Goal: Task Accomplishment & Management: Manage account settings

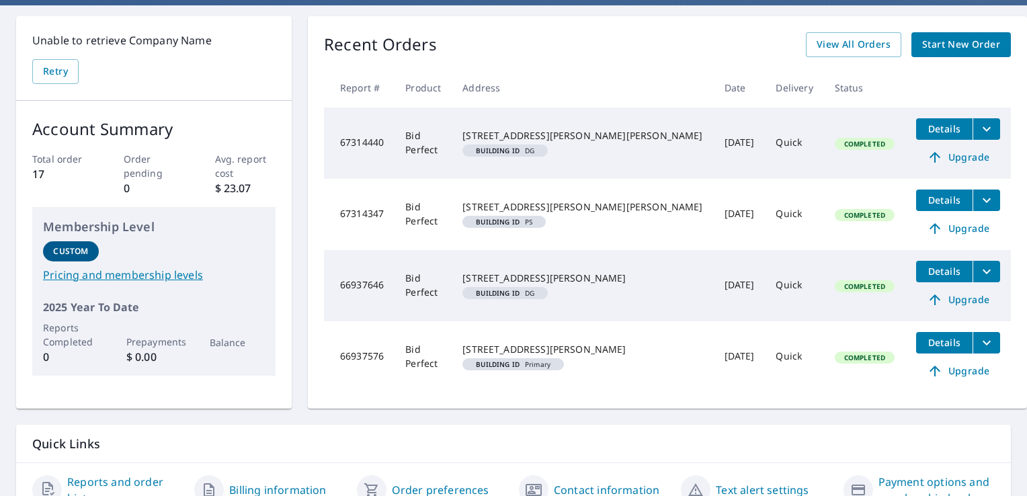
scroll to position [134, 0]
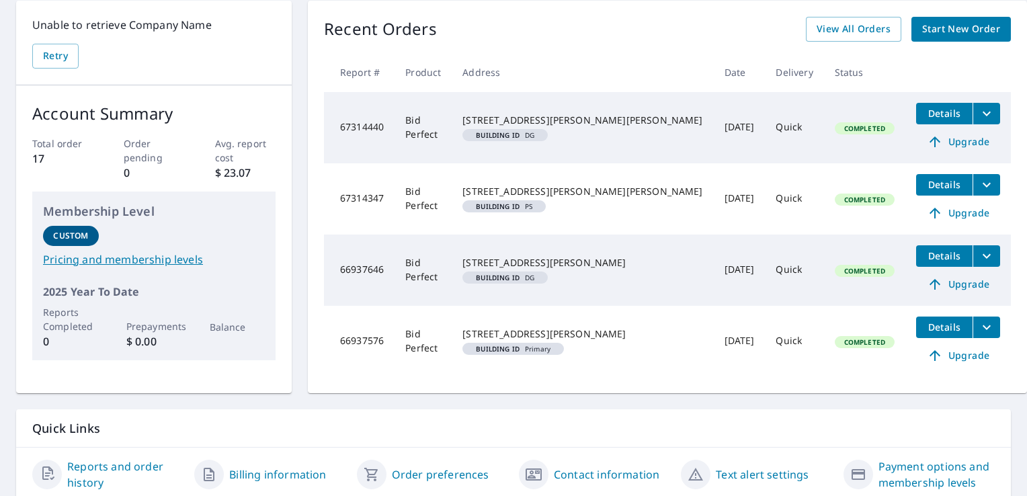
click at [916, 259] on button "Details" at bounding box center [944, 255] width 56 height 21
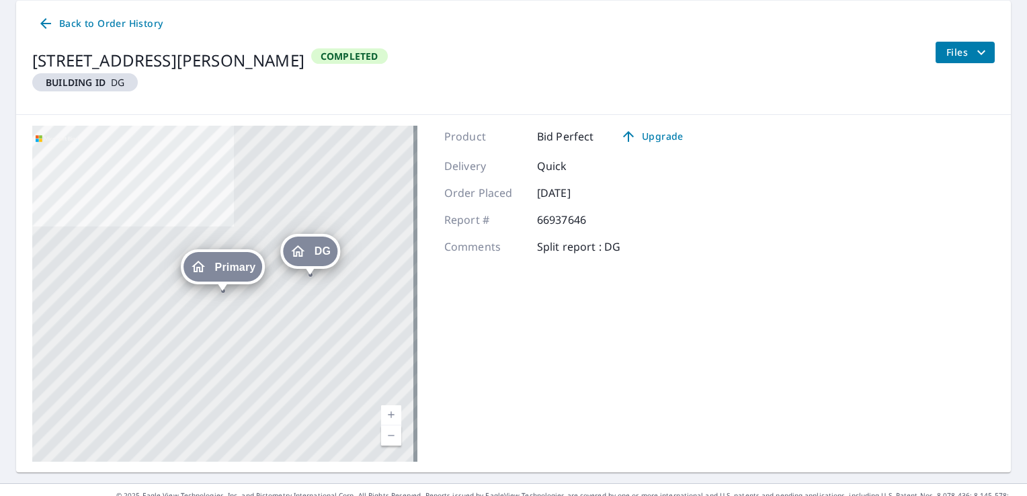
scroll to position [155, 0]
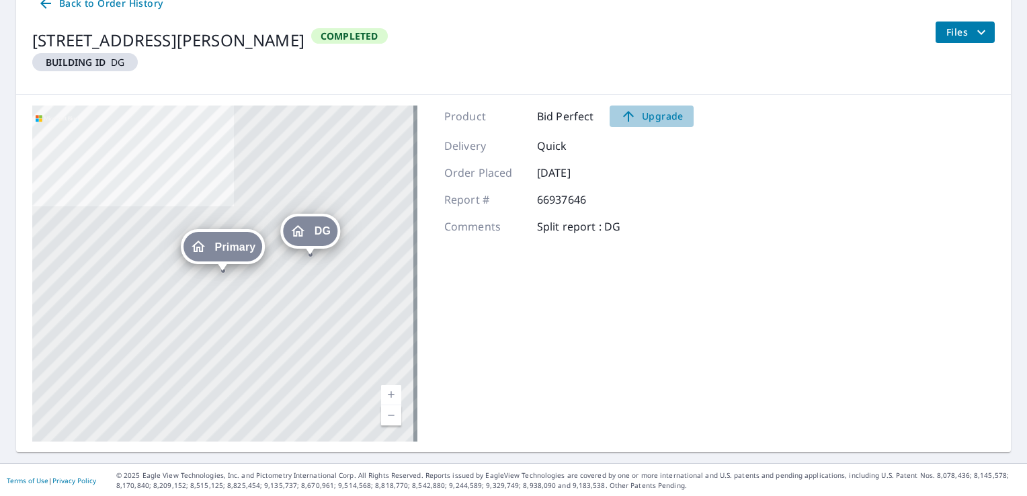
click at [647, 119] on span "Upgrade" at bounding box center [651, 116] width 68 height 16
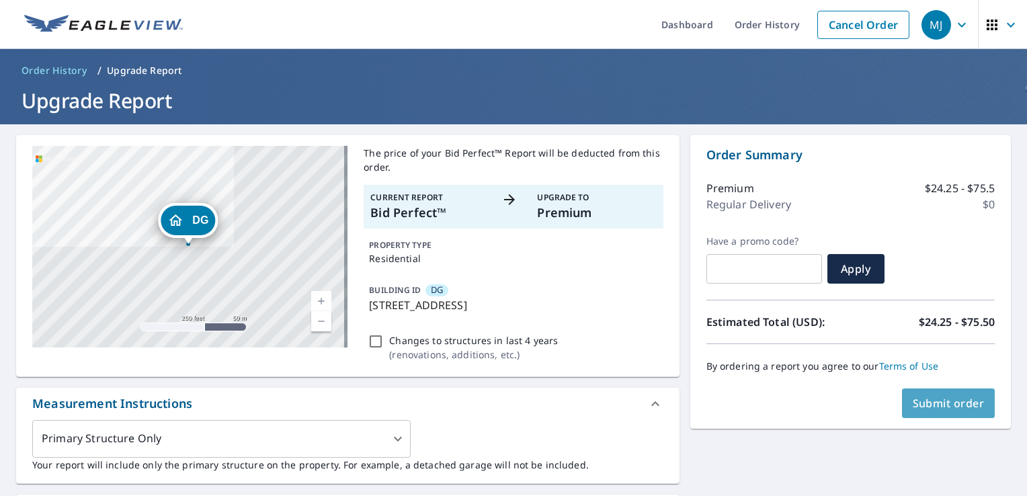
click at [930, 396] on span "Submit order" at bounding box center [948, 403] width 72 height 15
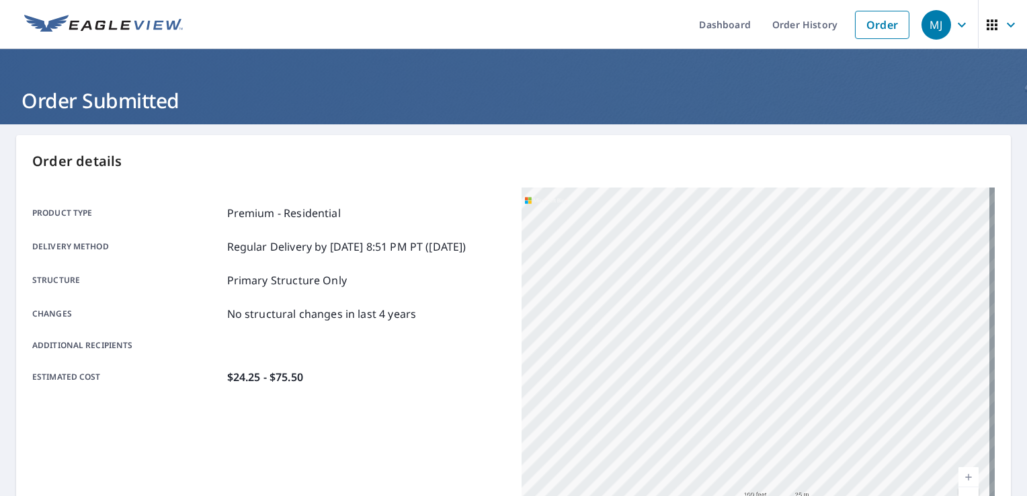
drag, startPoint x: 597, startPoint y: 359, endPoint x: 850, endPoint y: 310, distance: 258.0
click at [1026, 343] on html "MJ MJ Dashboard Order History Order MJ Order Submitted Order details Product ty…" at bounding box center [513, 248] width 1027 height 496
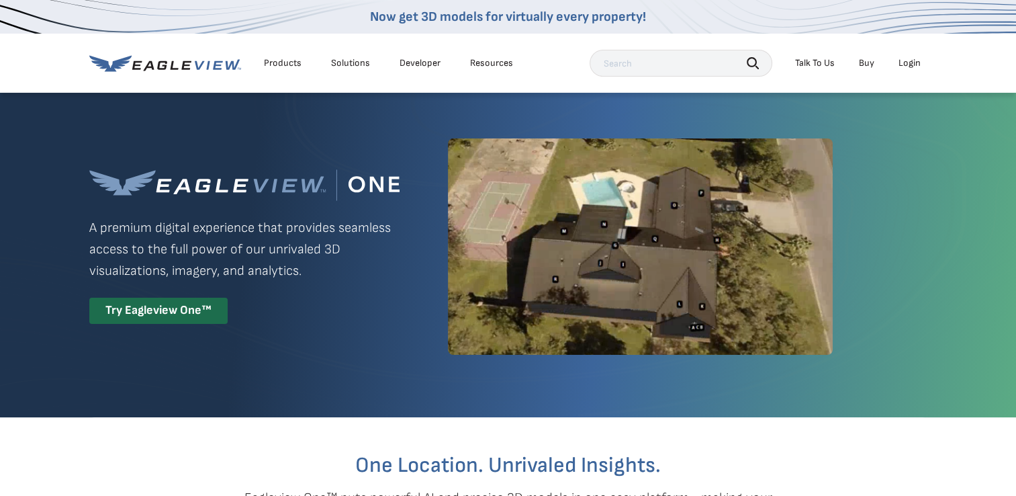
click at [915, 69] on li "Login" at bounding box center [910, 63] width 36 height 20
click at [910, 63] on div "Login" at bounding box center [910, 63] width 22 height 12
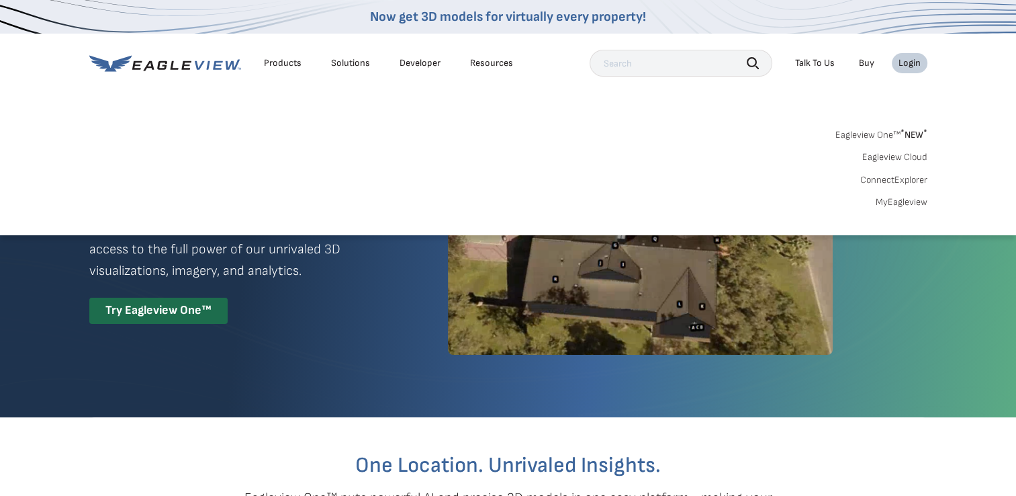
click at [892, 203] on link "MyEagleview" at bounding box center [902, 202] width 52 height 12
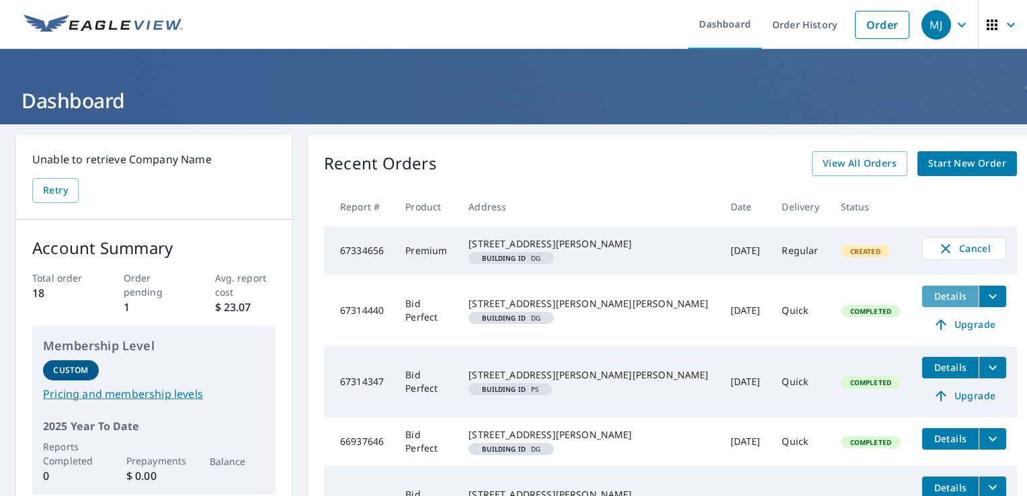
click at [930, 302] on span "Details" at bounding box center [950, 296] width 40 height 13
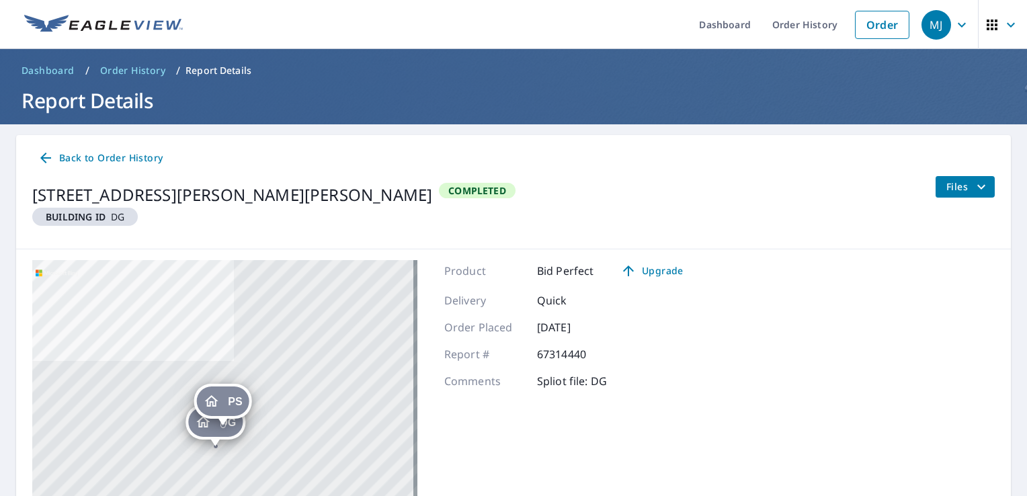
click at [353, 231] on div "46930 Earle Brown Dr Garrison, MN 56450 Building ID DG Completed" at bounding box center [273, 207] width 483 height 62
click at [950, 189] on span "Files" at bounding box center [967, 187] width 43 height 16
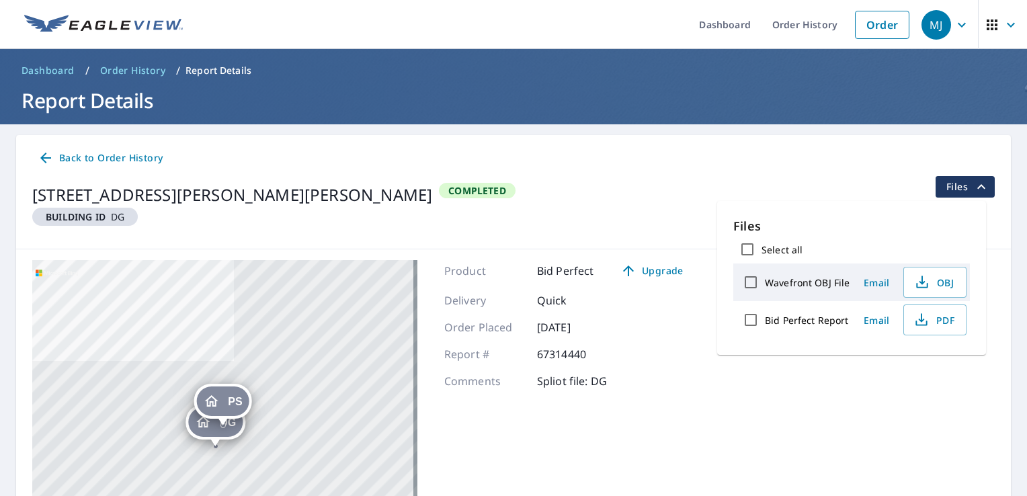
click at [464, 209] on div "46930 Earle Brown Dr Garrison, MN 56450 Building ID DG Completed Files" at bounding box center [513, 207] width 962 height 62
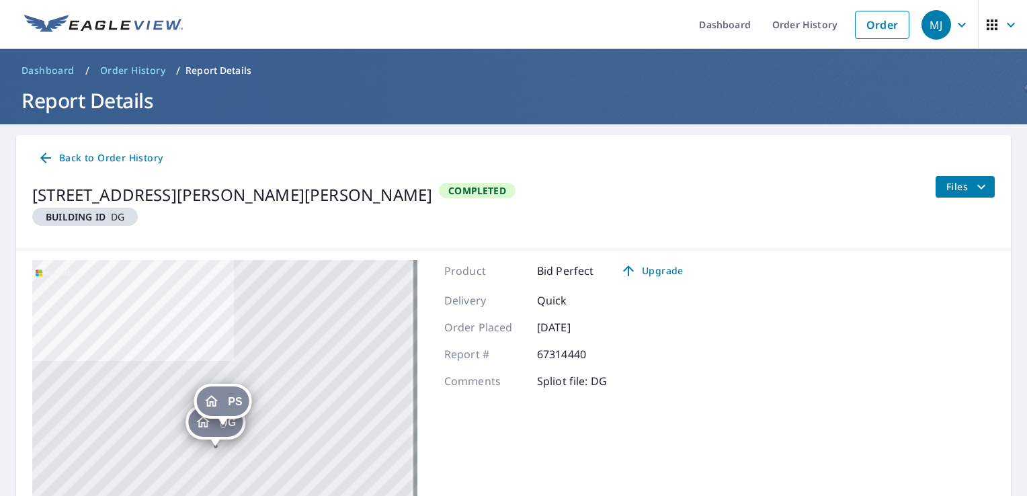
click at [223, 428] on div at bounding box center [222, 425] width 5 height 5
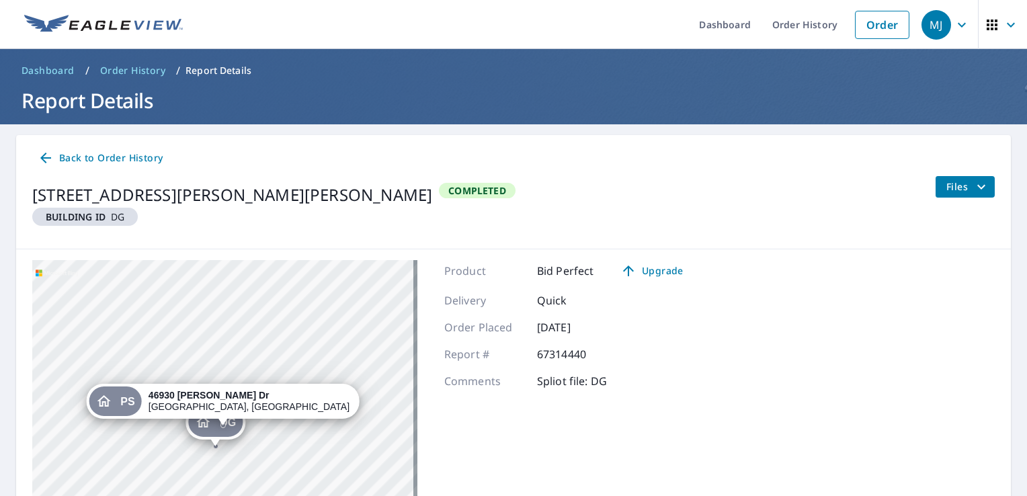
click at [197, 429] on icon "Dropped pin, building DG, Residential property, 46930 Earle Brown Dr Garrison, …" at bounding box center [203, 422] width 16 height 16
click at [136, 403] on span "DG" at bounding box center [128, 401] width 16 height 10
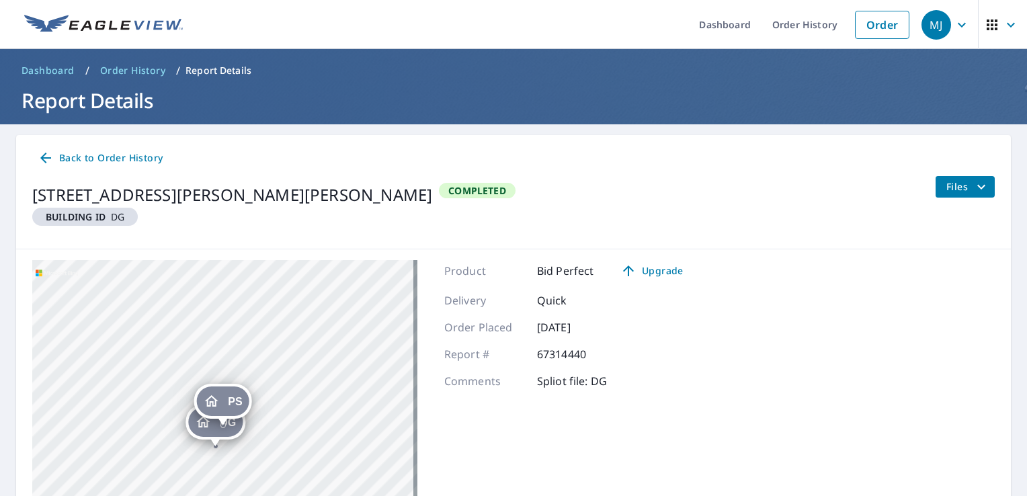
click at [213, 427] on div "DG" at bounding box center [215, 422] width 54 height 30
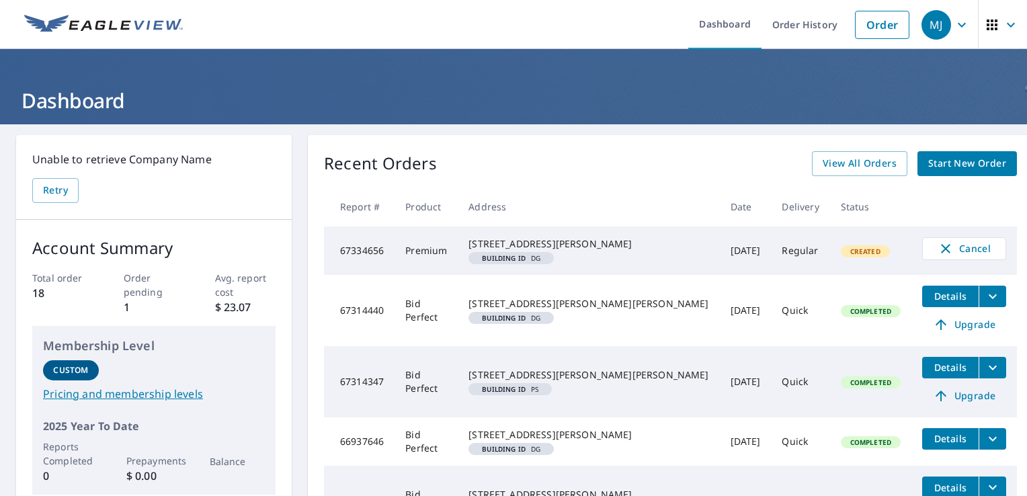
click at [597, 167] on div "Recent Orders View All Orders Start New Order" at bounding box center [670, 163] width 693 height 25
click at [921, 26] on div "MJ" at bounding box center [936, 25] width 30 height 30
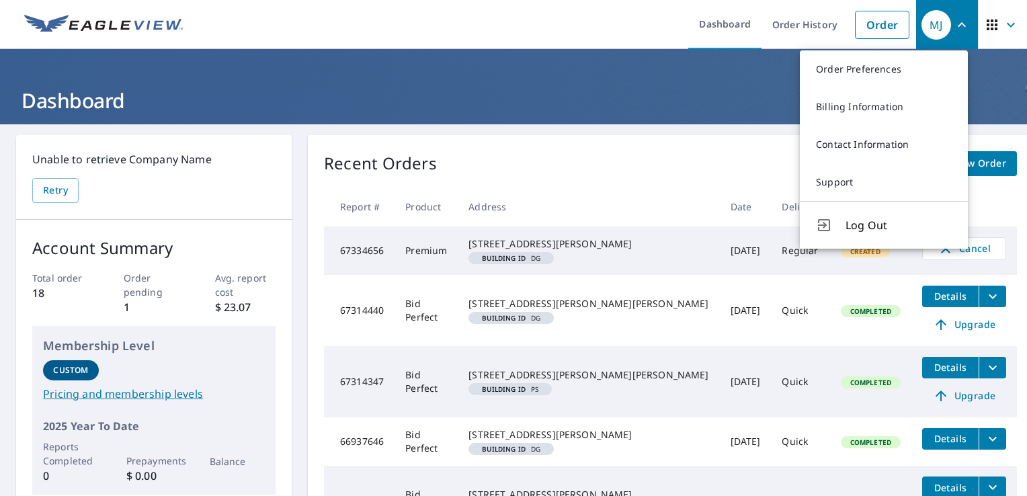
click at [654, 149] on div "Recent Orders View All Orders Start New Order Report # Product Address Date Del…" at bounding box center [670, 344] width 725 height 418
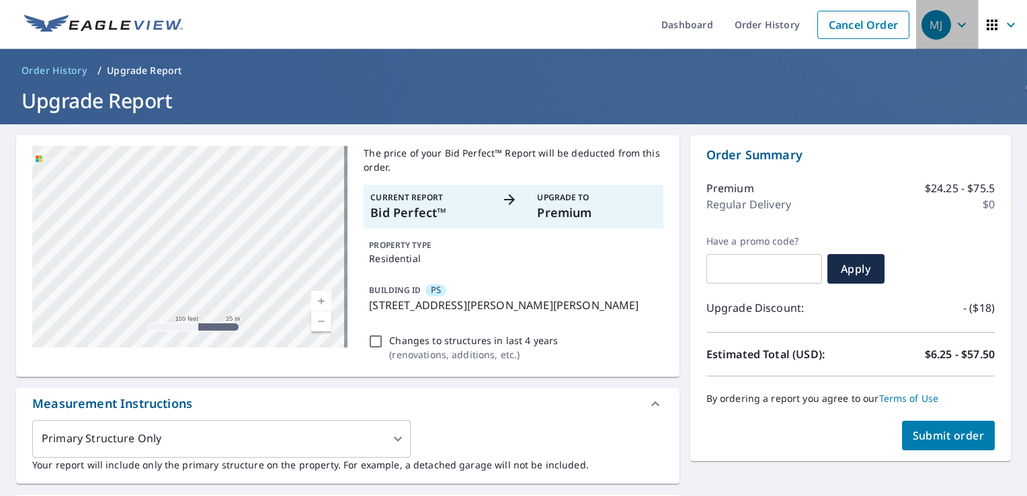
click at [921, 34] on div "MJ" at bounding box center [936, 25] width 30 height 30
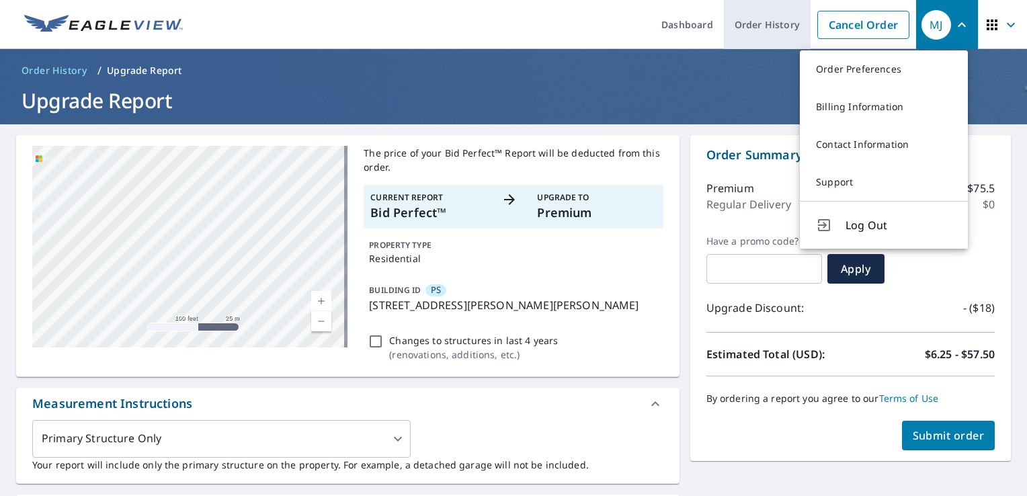
click at [760, 28] on link "Order History" at bounding box center [767, 24] width 87 height 49
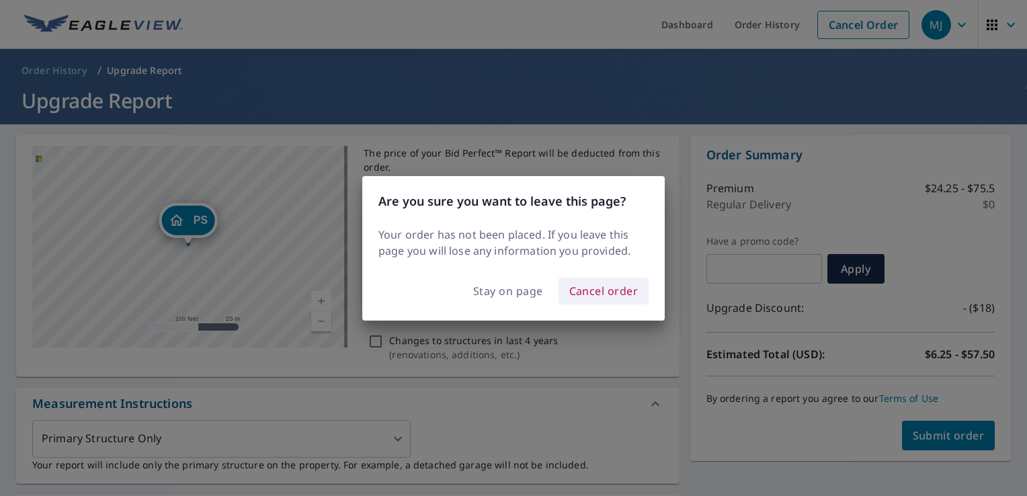
click at [589, 294] on span "Cancel order" at bounding box center [603, 290] width 69 height 19
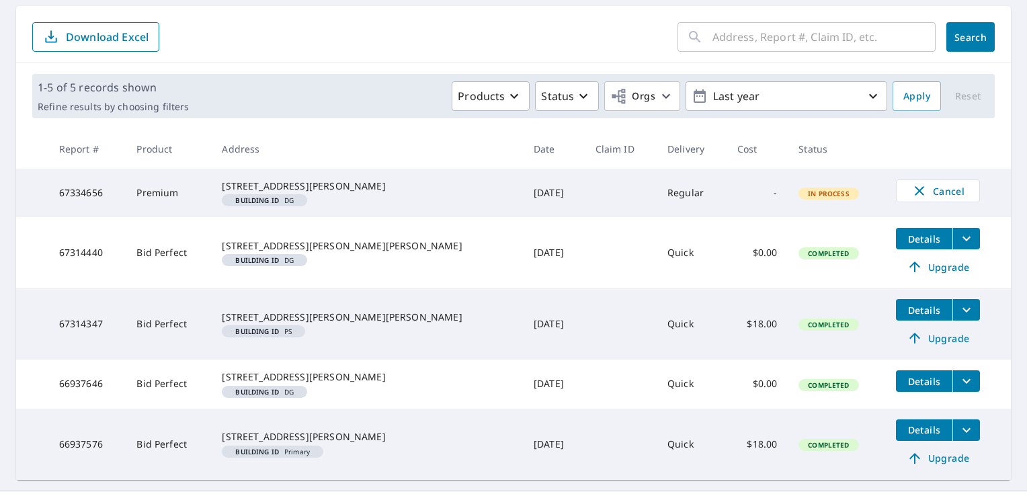
scroll to position [134, 0]
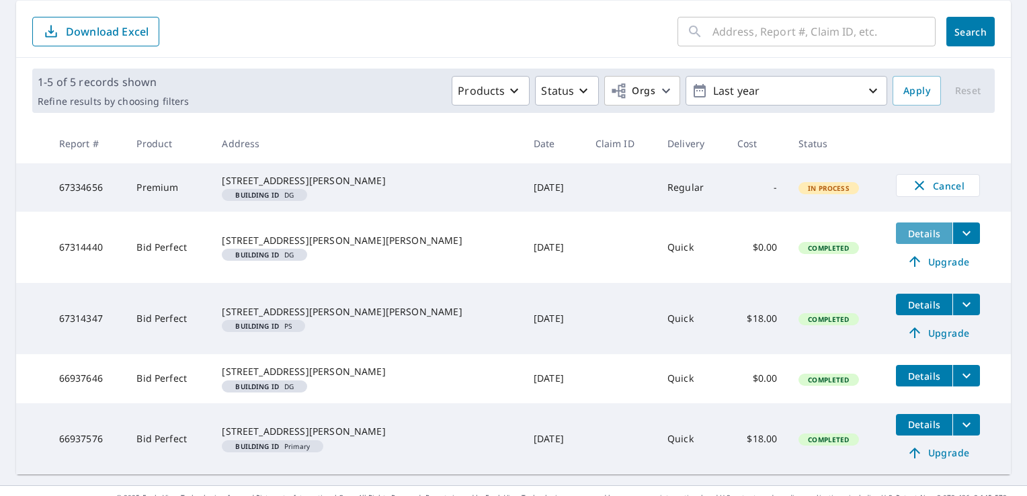
click at [904, 240] on span "Details" at bounding box center [924, 233] width 40 height 13
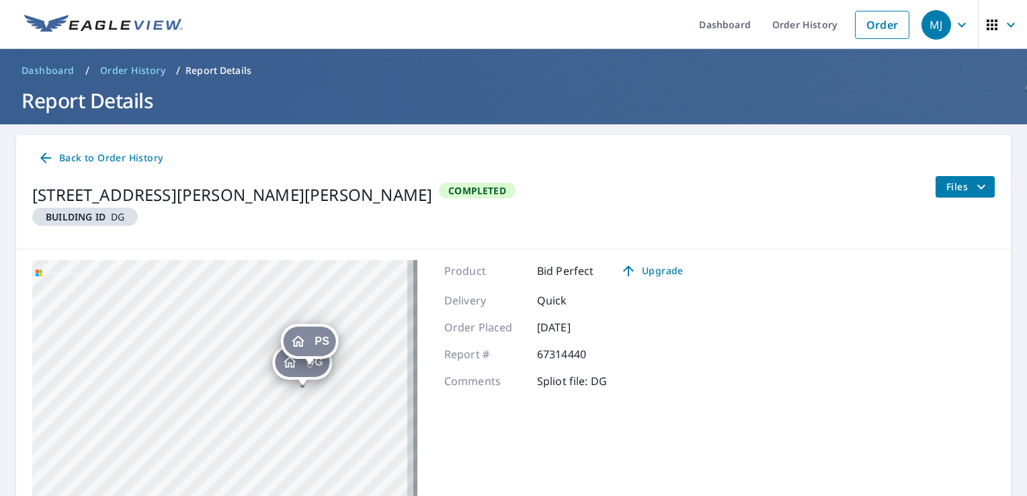
drag, startPoint x: 355, startPoint y: 453, endPoint x: 306, endPoint y: 263, distance: 196.2
click at [309, 239] on div "Back to Order History 46930 Earle Brown Dr Garrison, MN 56450 Building ID DG Co…" at bounding box center [513, 371] width 994 height 472
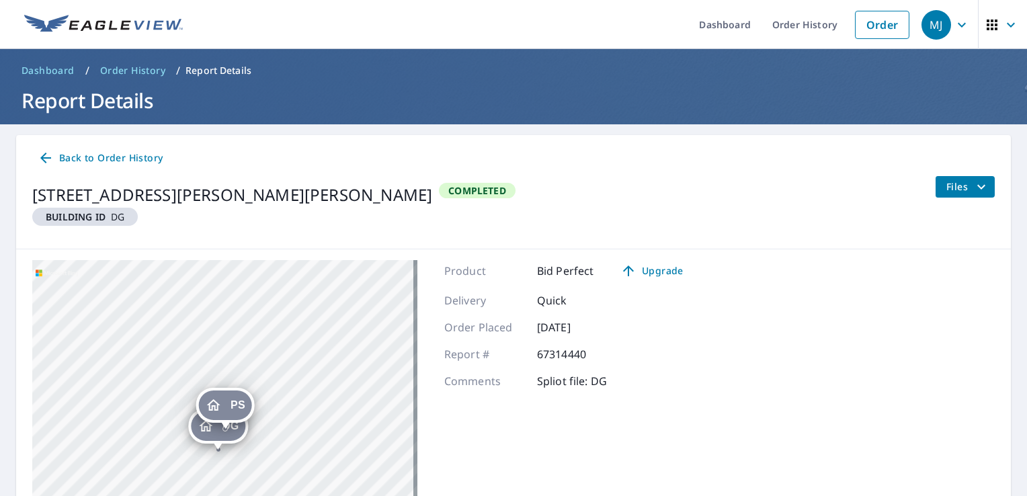
drag, startPoint x: 243, startPoint y: 308, endPoint x: 234, endPoint y: 308, distance: 8.7
click at [234, 308] on div "DG 46930 Earle Brown Dr Garrison, MN 56450 PS 46930 Earle Brown Dr Garrison, MN…" at bounding box center [224, 428] width 385 height 336
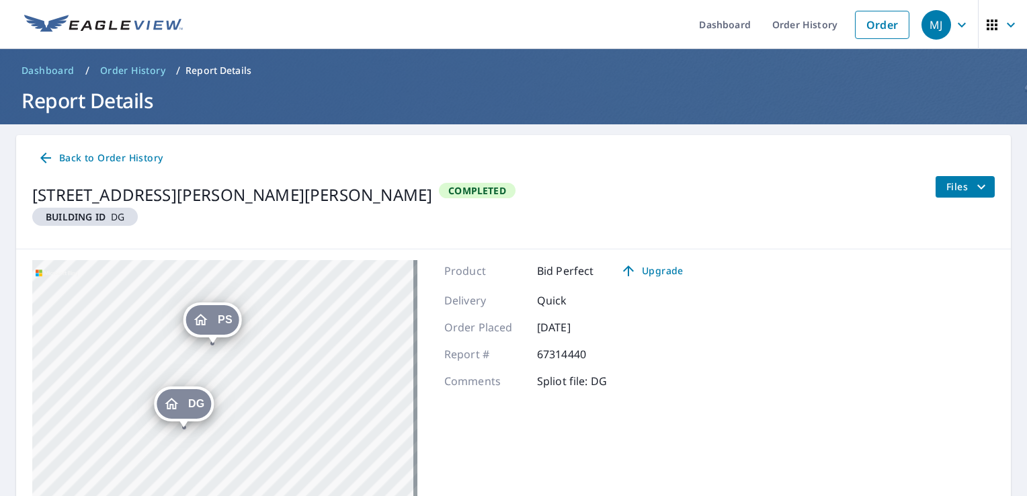
drag, startPoint x: 218, startPoint y: 468, endPoint x: 269, endPoint y: 377, distance: 104.7
click at [269, 377] on div "DG 46930 Earle Brown Dr Garrison, MN 56450 PS 46930 Earle Brown Dr Garrison, MN…" at bounding box center [224, 428] width 385 height 336
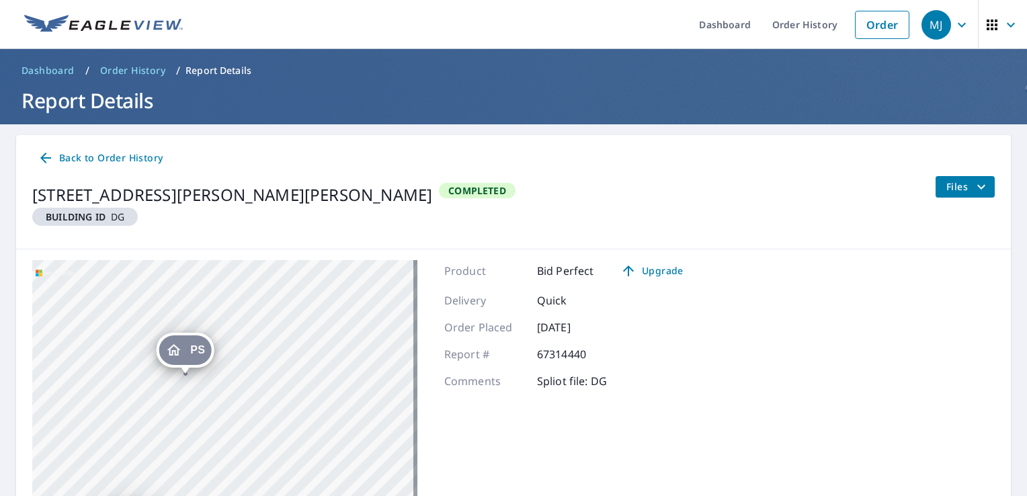
drag, startPoint x: 250, startPoint y: 393, endPoint x: 236, endPoint y: 455, distance: 64.1
click at [238, 456] on div "DG 46930 Earle Brown Dr Garrison, MN 56450 PS 46930 Earle Brown Dr Garrison, MN…" at bounding box center [224, 428] width 385 height 336
click at [183, 351] on div "PS" at bounding box center [183, 352] width 53 height 30
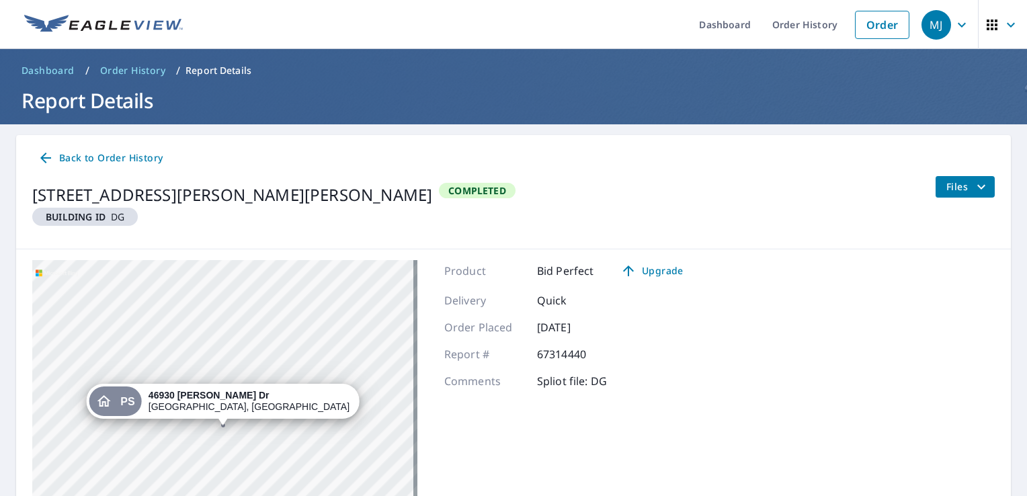
click at [226, 409] on div "46930 Earle Brown Dr Garrison, MN 56450" at bounding box center [249, 401] width 202 height 23
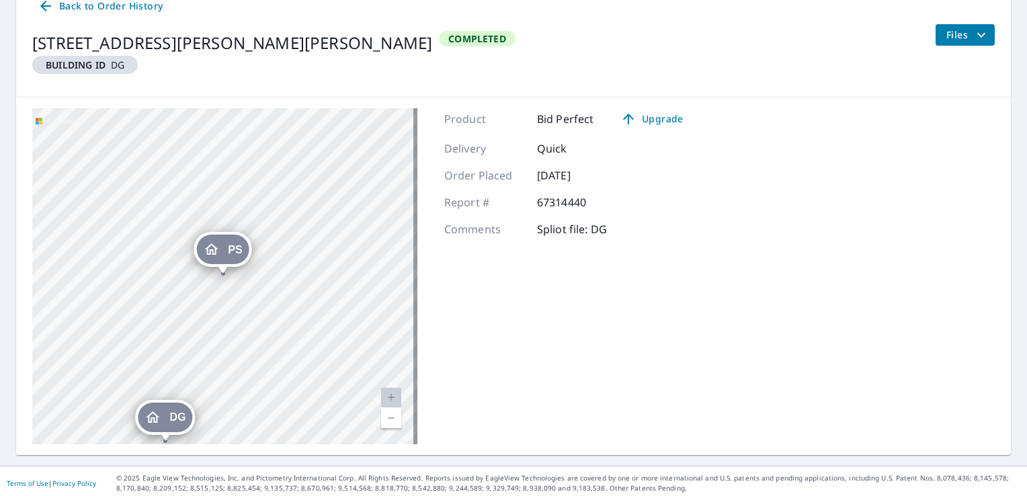
scroll to position [155, 0]
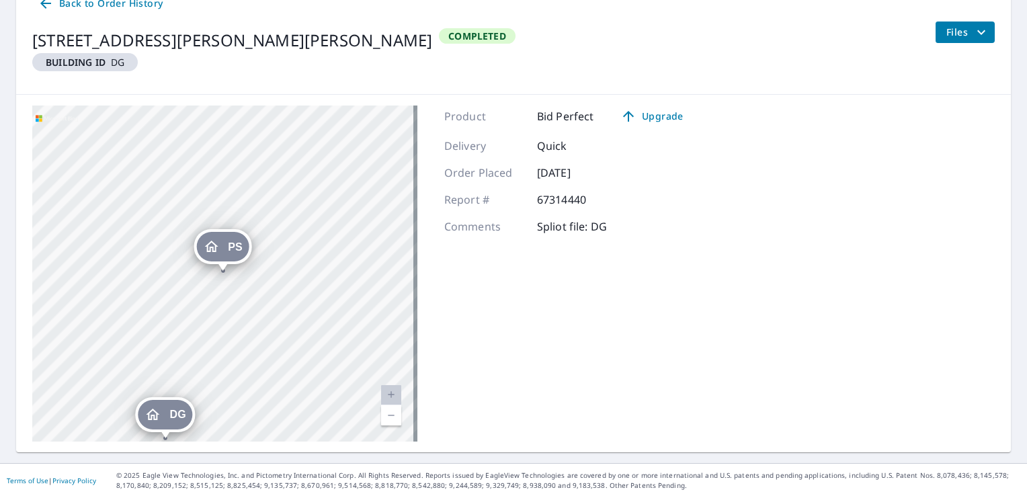
drag, startPoint x: 216, startPoint y: 244, endPoint x: 197, endPoint y: 249, distance: 20.2
click at [197, 249] on div "PS" at bounding box center [222, 247] width 53 height 30
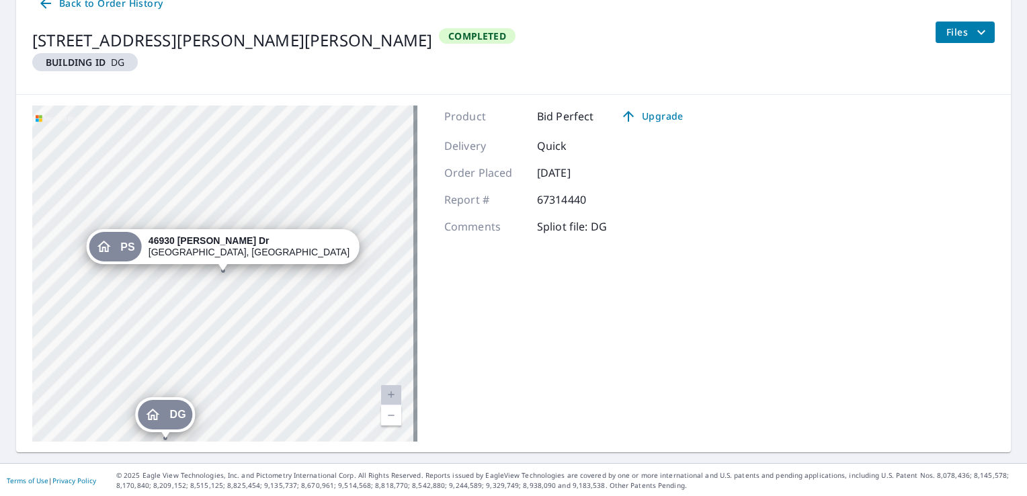
click at [197, 249] on div "PS 46930 Earle Brown Dr Garrison, MN 56450" at bounding box center [222, 246] width 273 height 35
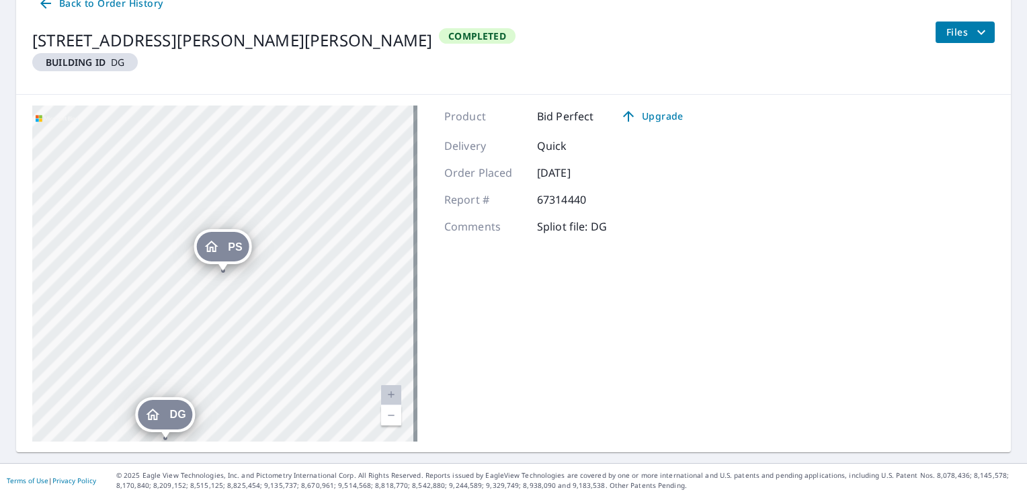
click at [951, 26] on span "Files" at bounding box center [967, 32] width 43 height 16
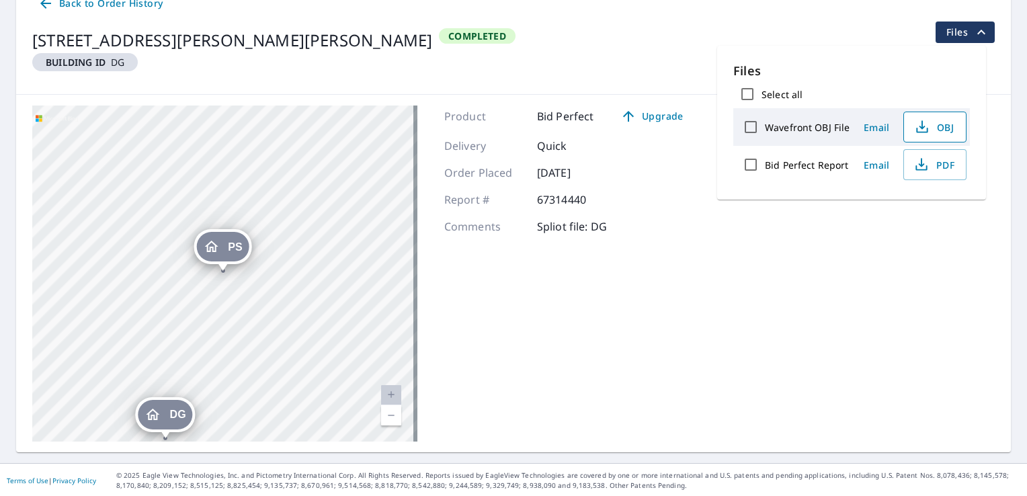
click at [931, 124] on span "OBJ" at bounding box center [933, 127] width 43 height 16
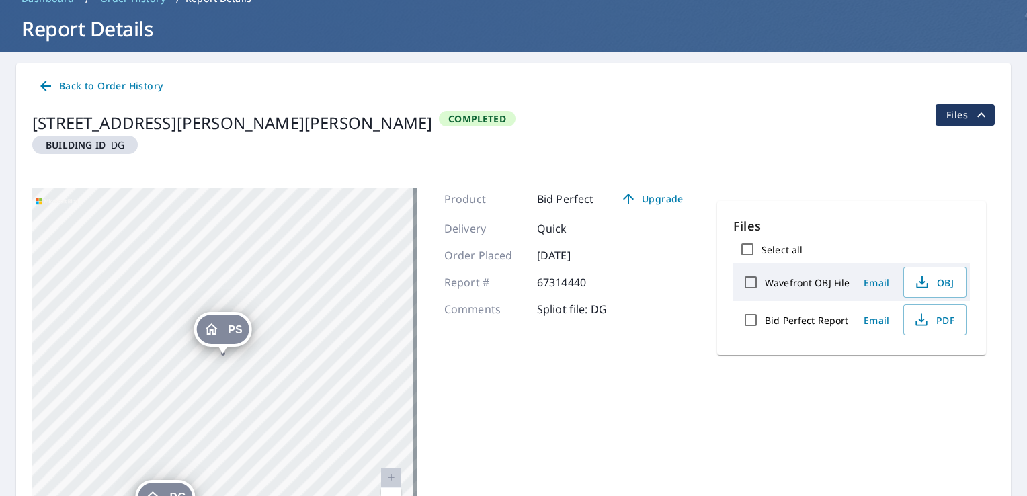
scroll to position [0, 0]
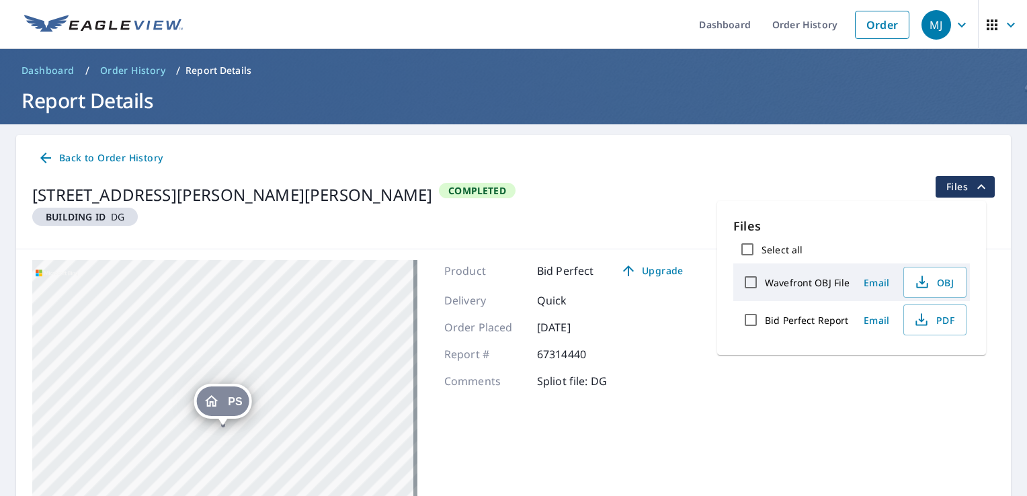
click at [530, 149] on div "Back to Order History" at bounding box center [513, 158] width 962 height 25
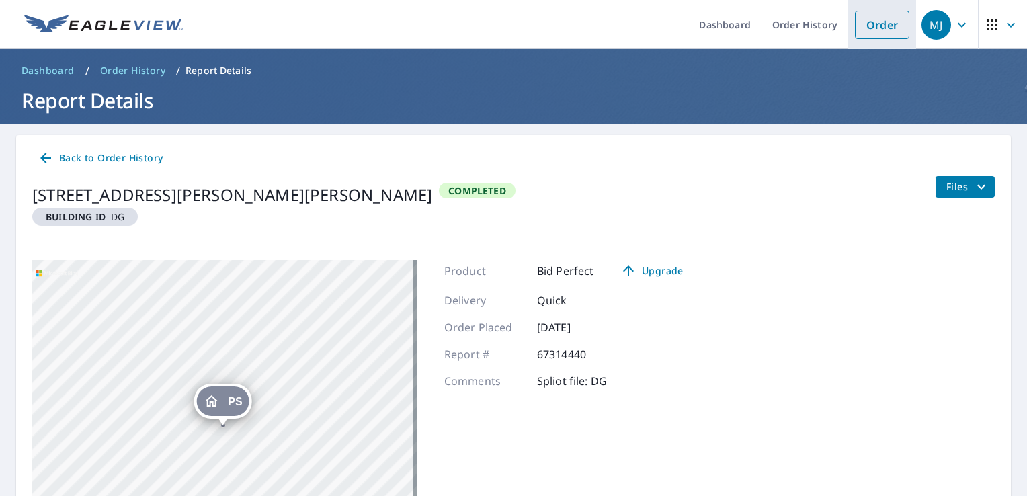
click at [886, 26] on link "Order" at bounding box center [882, 25] width 54 height 28
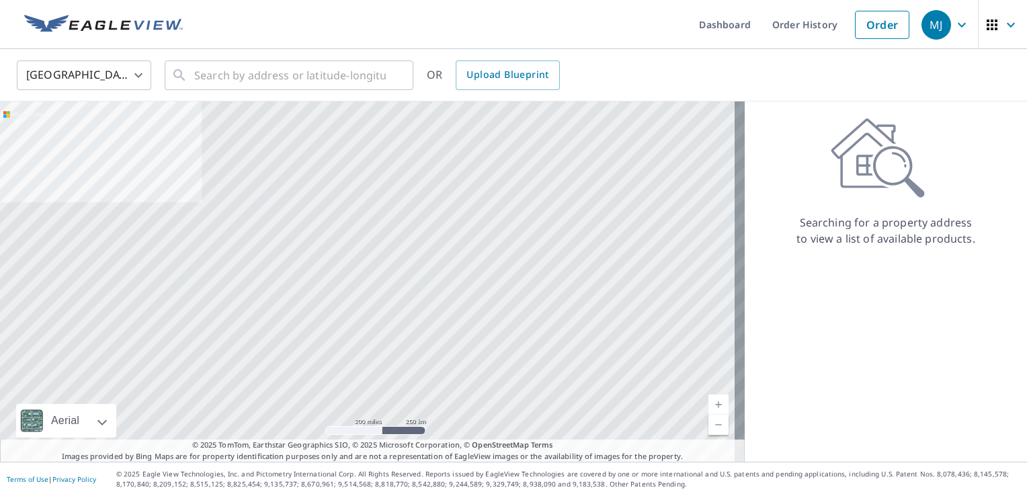
click at [935, 28] on div "MJ" at bounding box center [936, 25] width 30 height 30
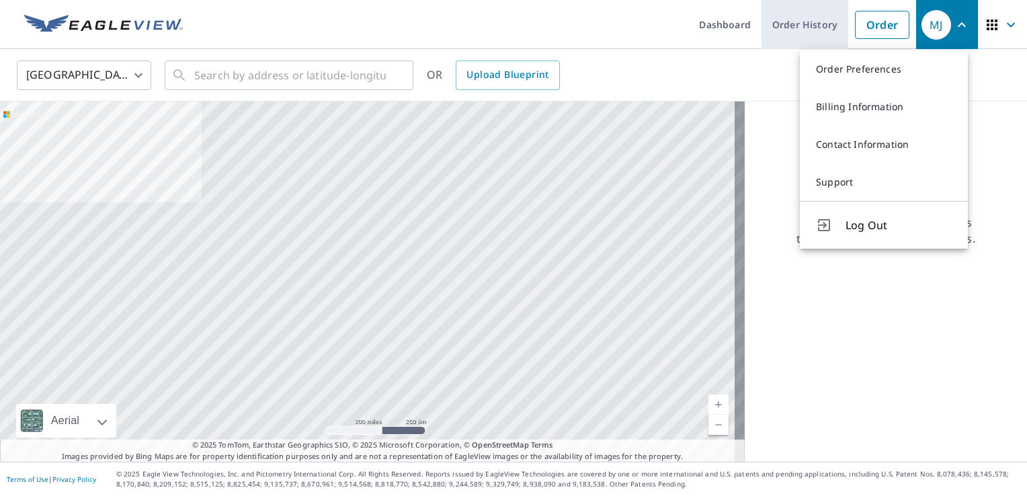
click at [763, 19] on link "Order History" at bounding box center [804, 24] width 87 height 49
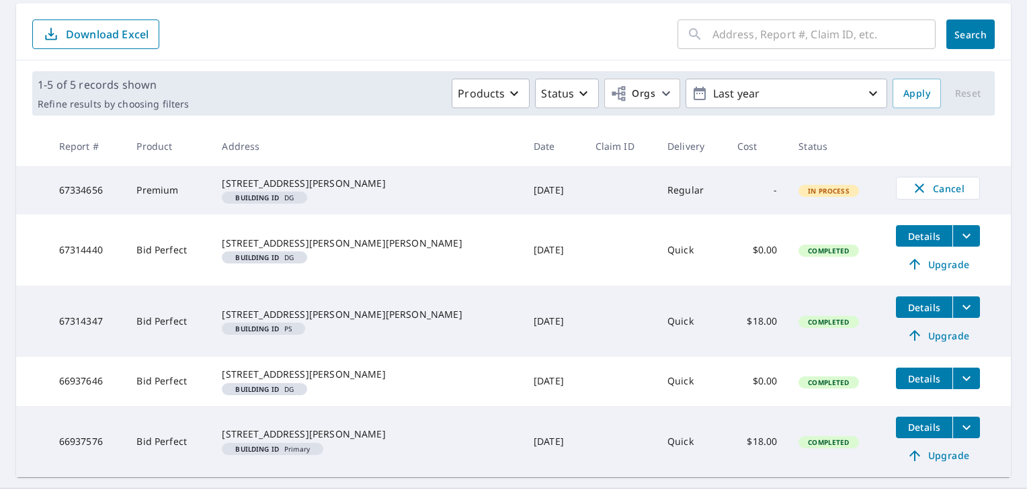
scroll to position [134, 0]
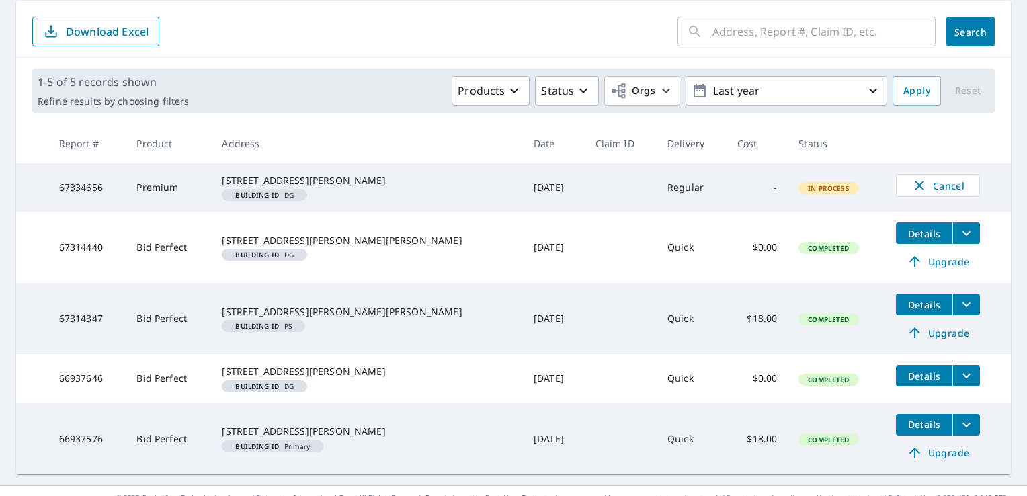
click at [958, 241] on icon "filesDropdownBtn-67314440" at bounding box center [966, 233] width 16 height 16
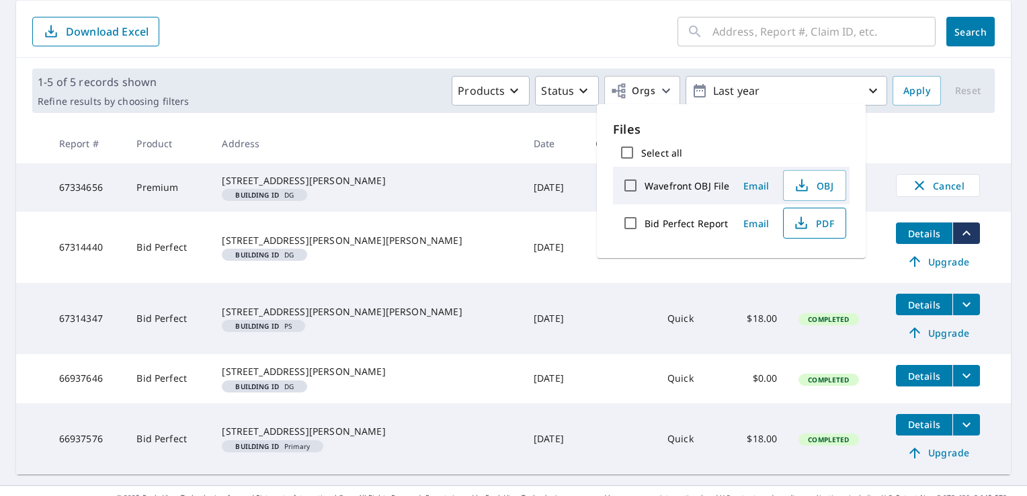
click at [813, 232] on button "PDF" at bounding box center [814, 223] width 63 height 31
click at [958, 312] on icon "filesDropdownBtn-67314347" at bounding box center [966, 304] width 16 height 16
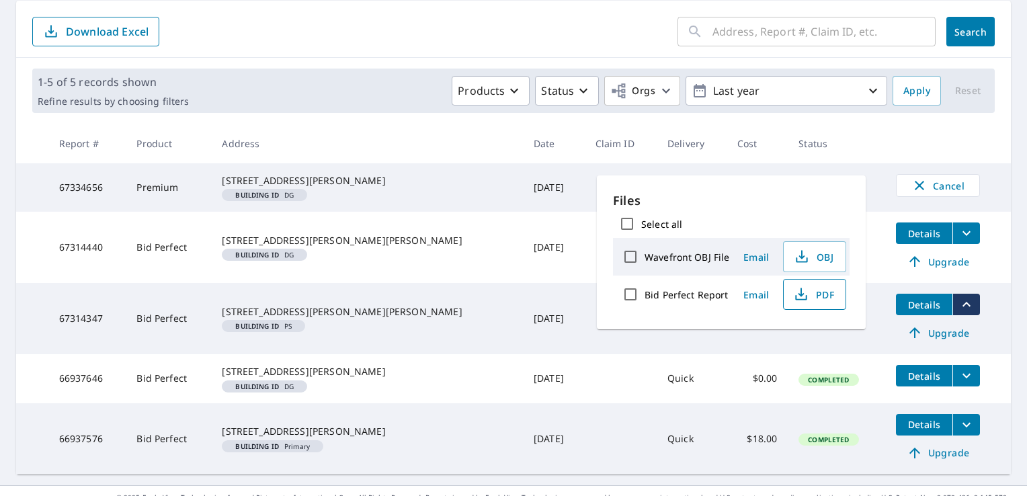
click at [818, 306] on button "PDF" at bounding box center [814, 294] width 63 height 31
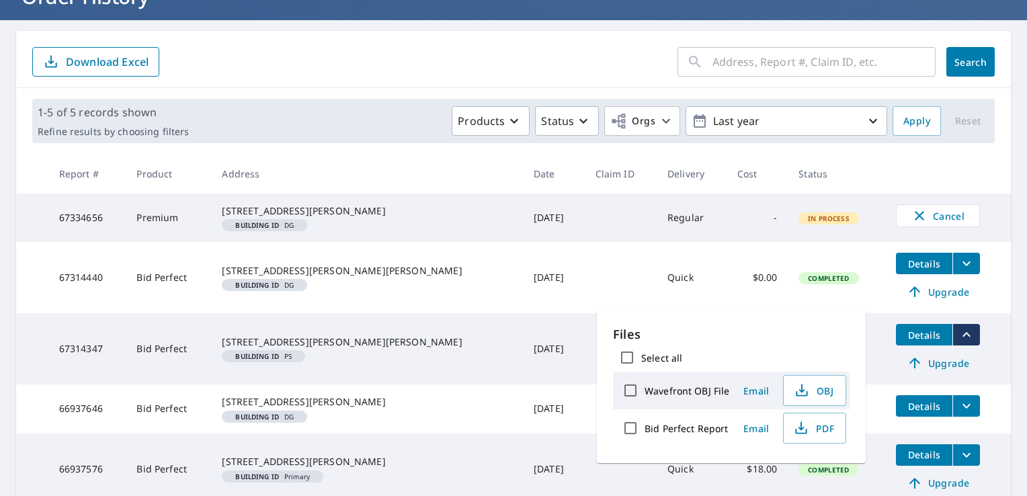
scroll to position [184, 0]
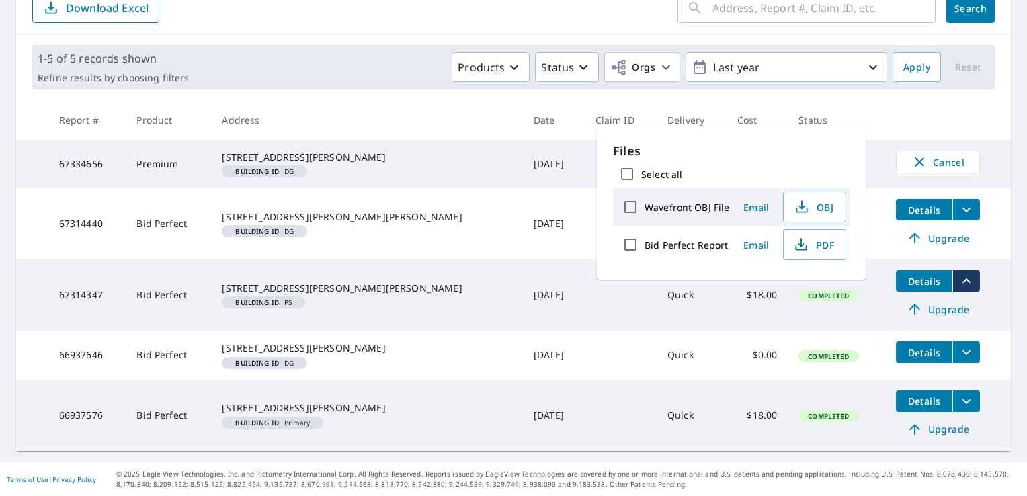
click at [981, 200] on td "Details Upgrade" at bounding box center [948, 223] width 126 height 71
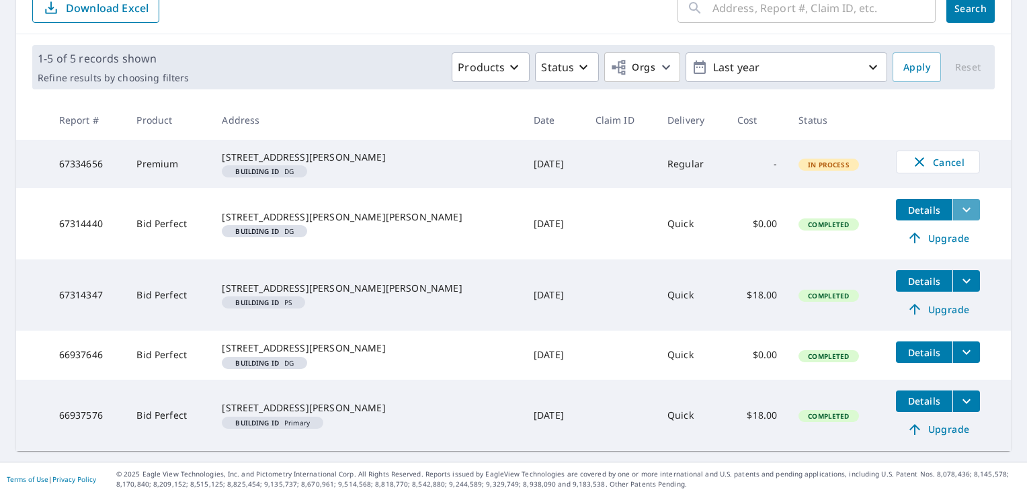
click at [958, 202] on icon "filesDropdownBtn-67314440" at bounding box center [966, 210] width 16 height 16
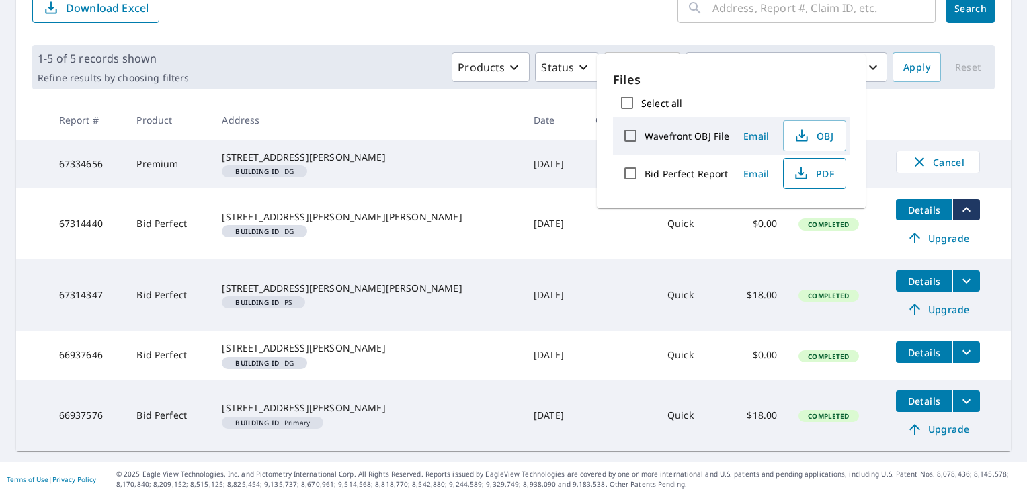
click at [814, 183] on button "PDF" at bounding box center [814, 173] width 63 height 31
click at [948, 150] on button "Cancel" at bounding box center [938, 161] width 84 height 23
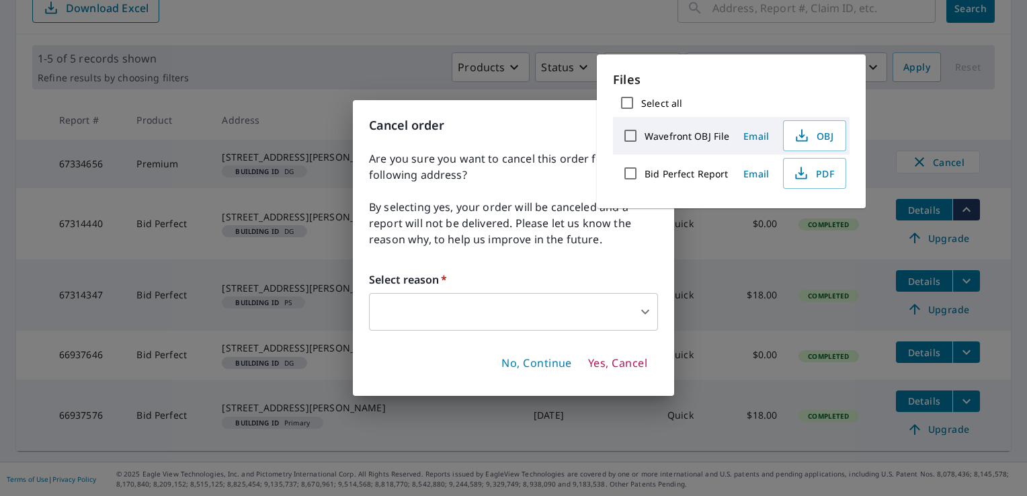
click at [539, 359] on span "No, Continue" at bounding box center [536, 363] width 71 height 15
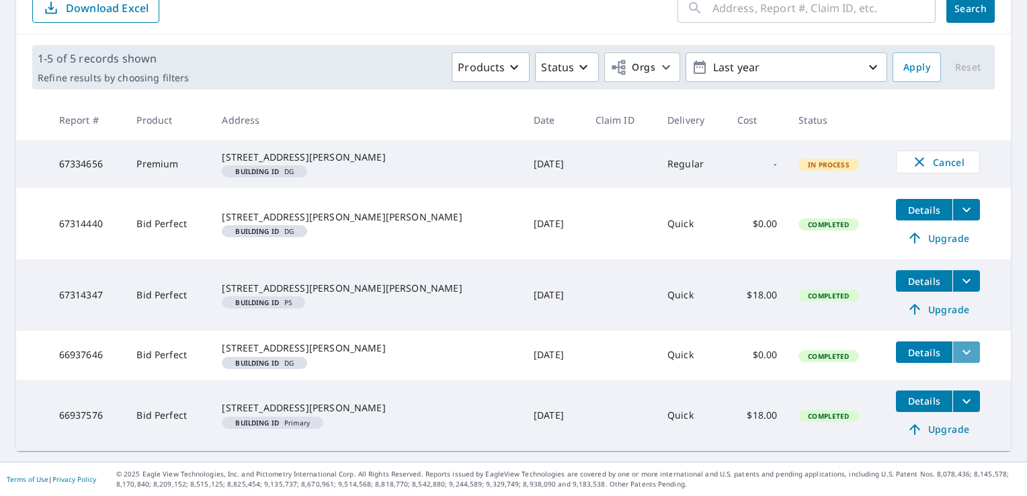
click at [958, 344] on icon "filesDropdownBtn-66937646" at bounding box center [966, 352] width 16 height 16
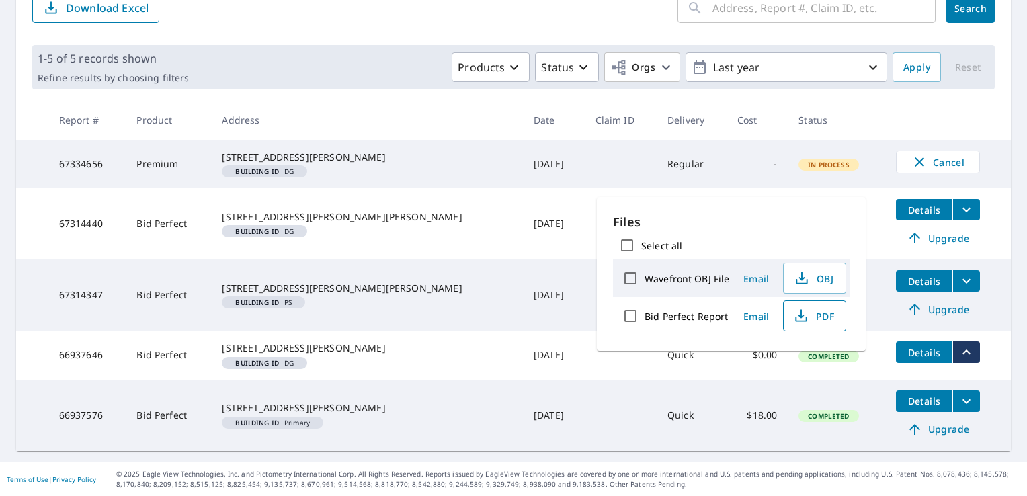
click at [803, 310] on icon "button" at bounding box center [801, 316] width 16 height 16
click at [958, 407] on icon "filesDropdownBtn-66937576" at bounding box center [966, 401] width 16 height 16
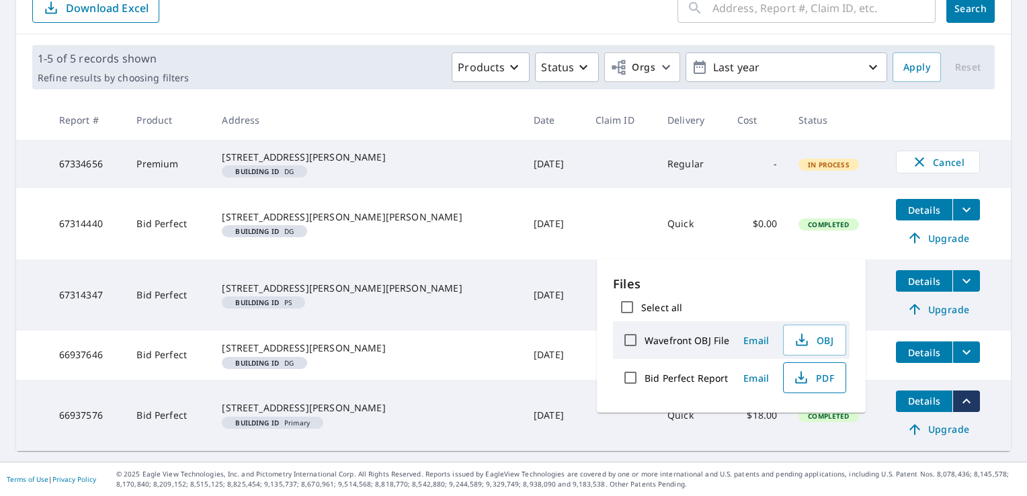
click at [838, 383] on button "PDF" at bounding box center [814, 377] width 63 height 31
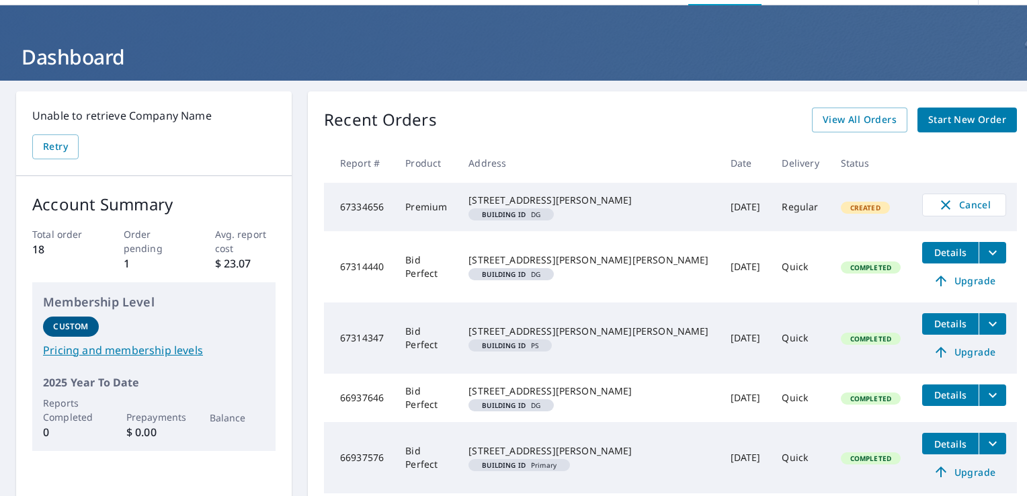
scroll to position [67, 0]
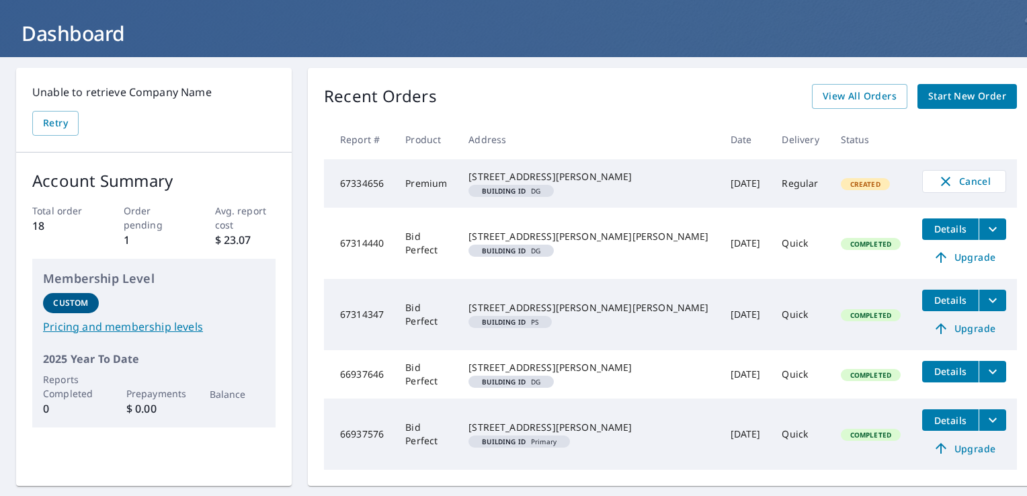
click at [984, 308] on icon "filesDropdownBtn-67314347" at bounding box center [992, 300] width 16 height 16
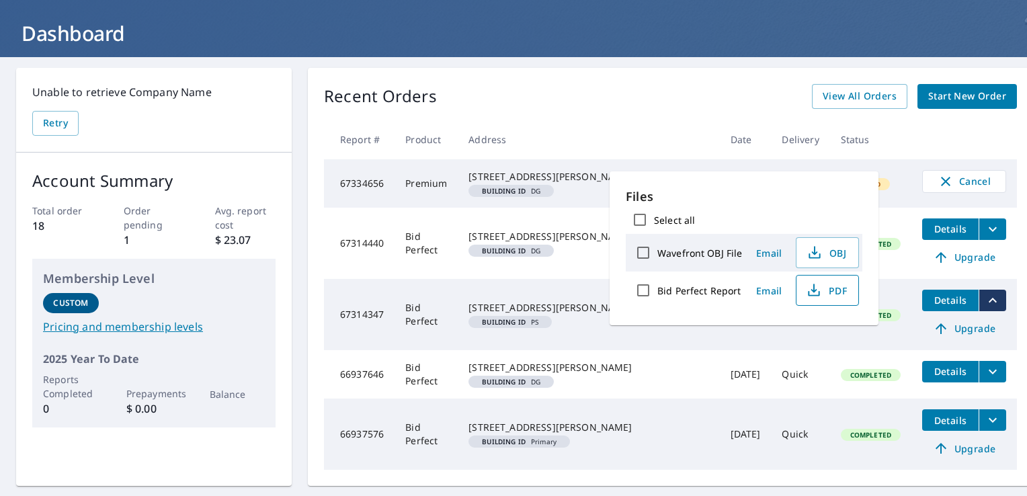
click at [816, 296] on icon "button" at bounding box center [814, 290] width 16 height 16
click at [911, 133] on th at bounding box center [963, 140] width 105 height 40
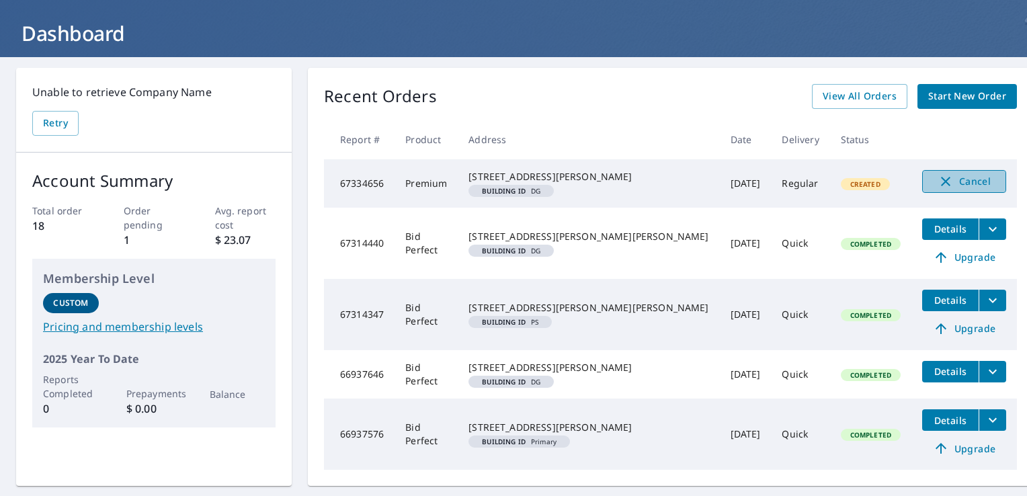
click at [936, 185] on span "Cancel" at bounding box center [964, 181] width 56 height 16
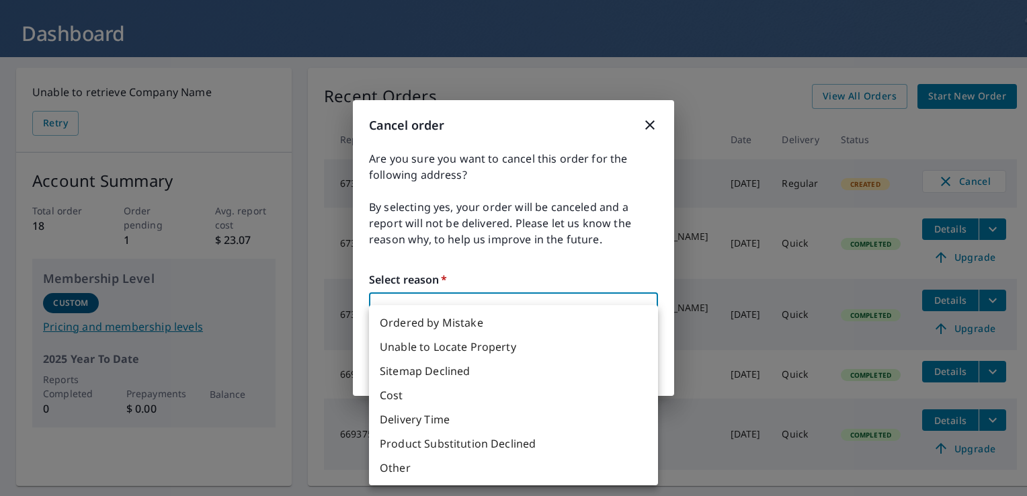
click at [446, 310] on body "MJ MJ Dashboard Order History Order MJ Dashboard Unable to retrieve Company Nam…" at bounding box center [513, 248] width 1027 height 496
click at [430, 300] on div at bounding box center [513, 248] width 1027 height 496
click at [428, 298] on body "MJ MJ Dashboard Order History Order MJ Dashboard Unable to retrieve Company Nam…" at bounding box center [513, 248] width 1027 height 496
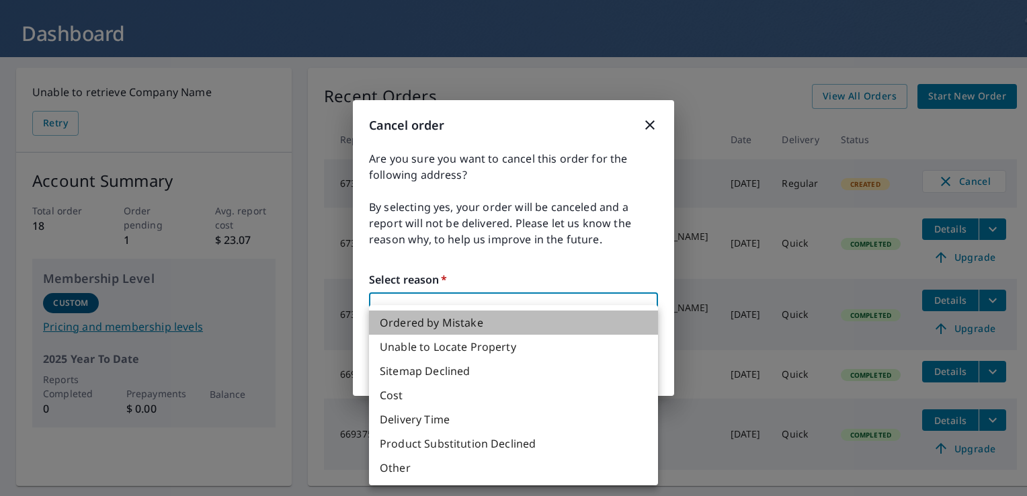
click at [450, 318] on li "Ordered by Mistake" at bounding box center [513, 322] width 289 height 24
type input "30"
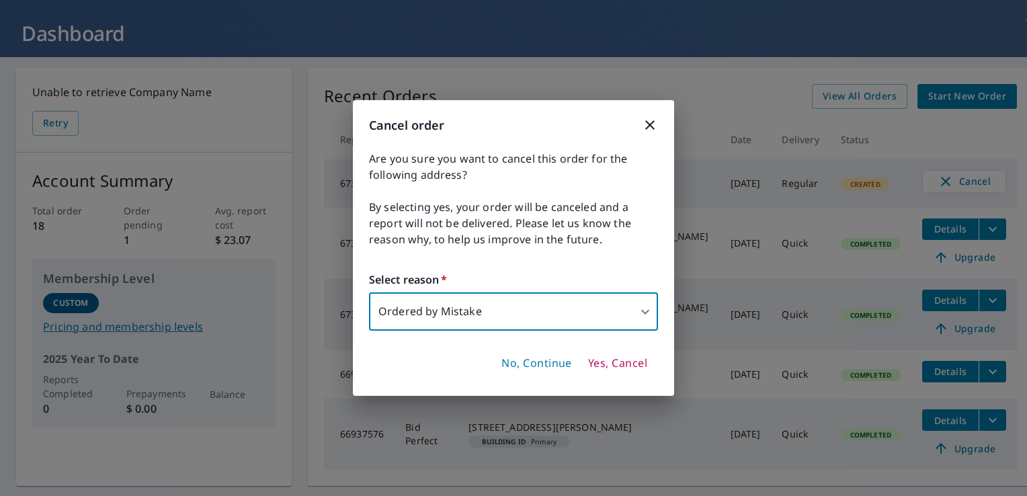
click at [606, 364] on span "Yes, Cancel" at bounding box center [617, 363] width 59 height 15
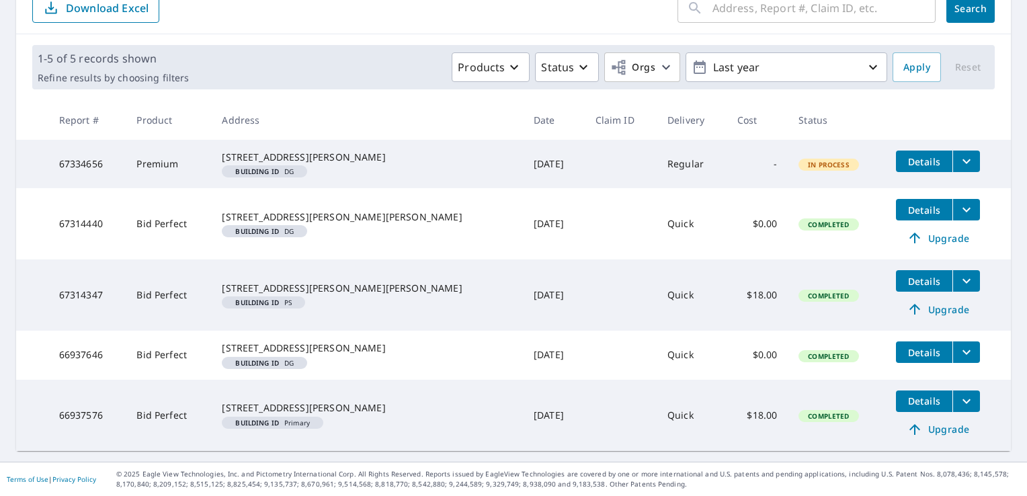
scroll to position [282, 0]
click at [958, 404] on icon "filesDropdownBtn-66937576" at bounding box center [966, 401] width 16 height 16
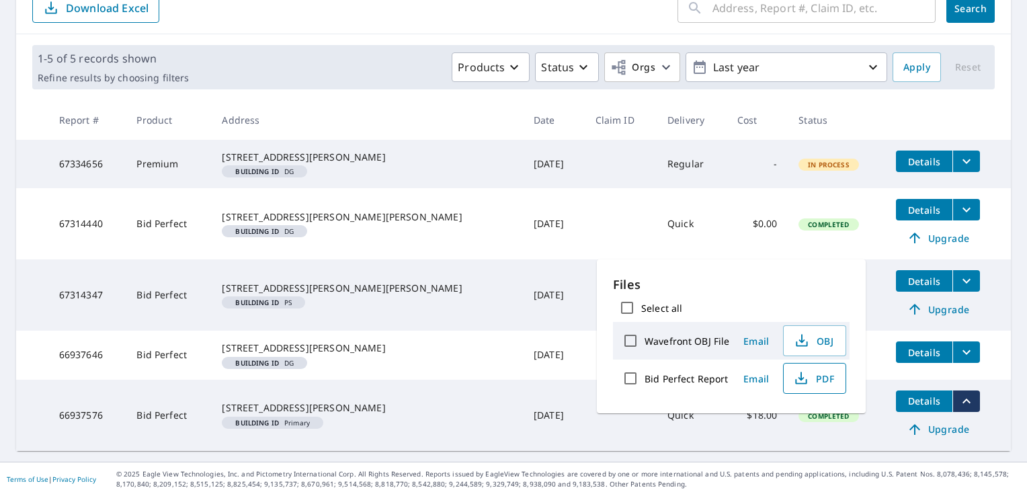
click at [820, 387] on button "PDF" at bounding box center [814, 378] width 63 height 31
click at [914, 434] on span "Upgrade" at bounding box center [938, 429] width 68 height 16
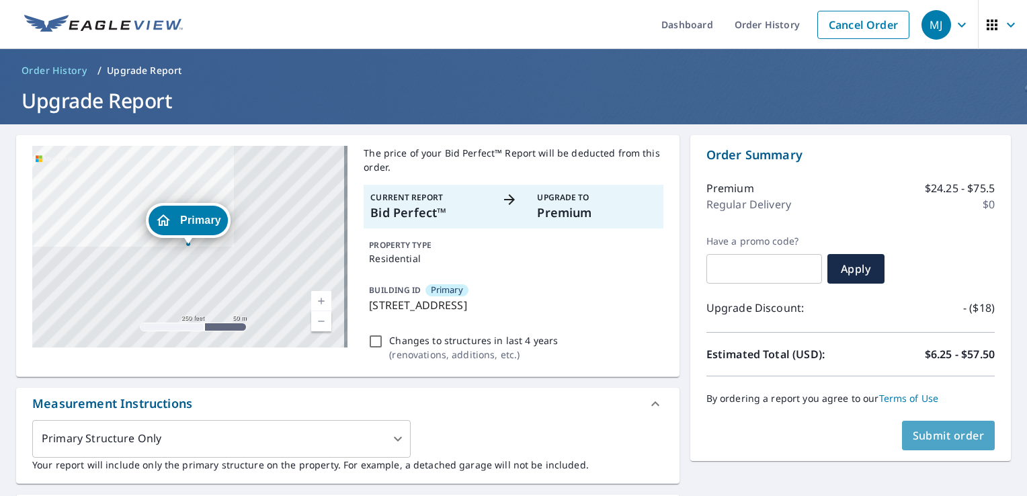
click at [948, 438] on span "Submit order" at bounding box center [948, 435] width 72 height 15
